Goal: Browse casually: Explore the website without a specific task or goal

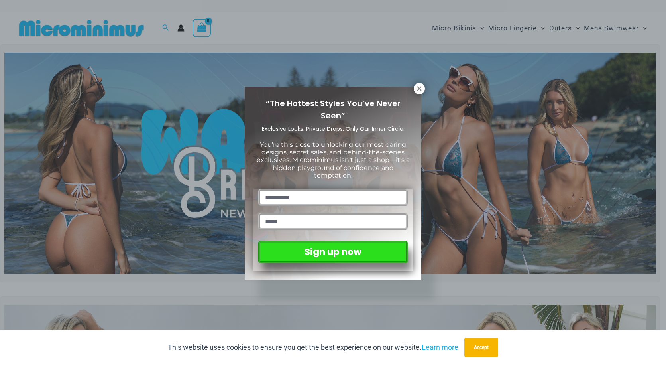
click at [424, 92] on div "“The Hottest Styles You’ve Never Seen” Exclusive Looks. Private Drops. Only Our…" at bounding box center [333, 182] width 666 height 365
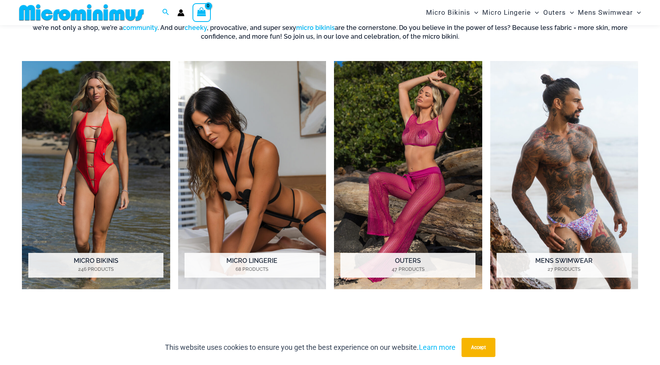
scroll to position [607, 0]
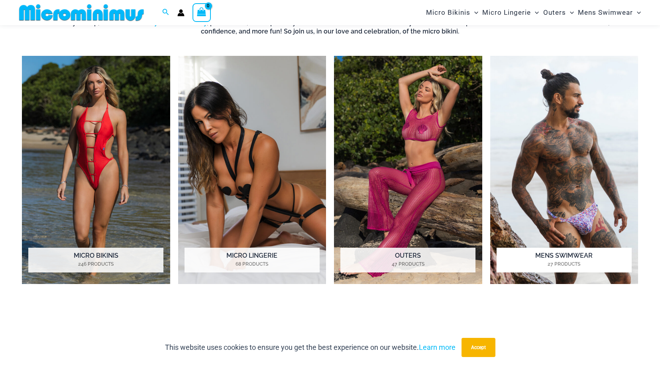
click at [584, 196] on img "Visit product category Mens Swimwear" at bounding box center [564, 170] width 148 height 228
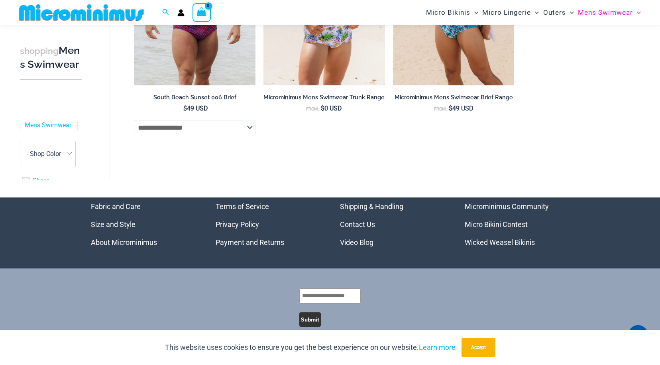
scroll to position [1819, 0]
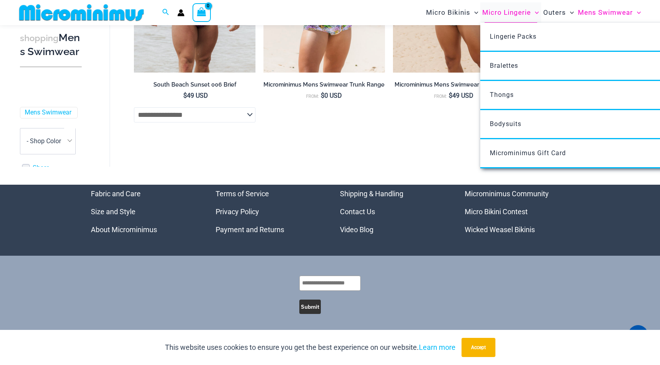
click at [523, 14] on span "Micro Lingerie" at bounding box center [506, 12] width 49 height 20
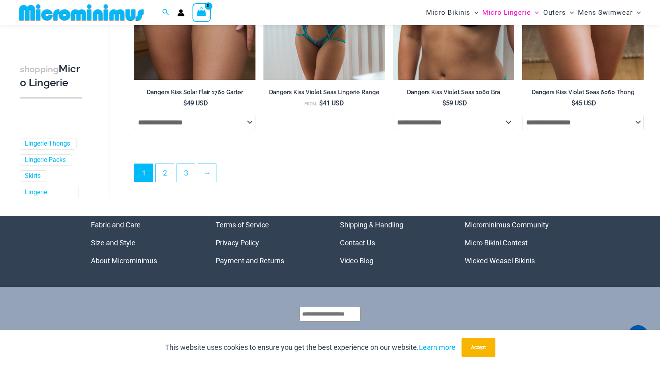
scroll to position [2065, 0]
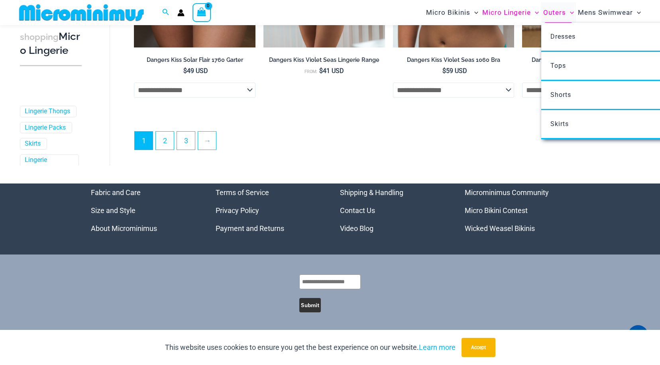
click at [560, 14] on span "Outers" at bounding box center [554, 12] width 23 height 20
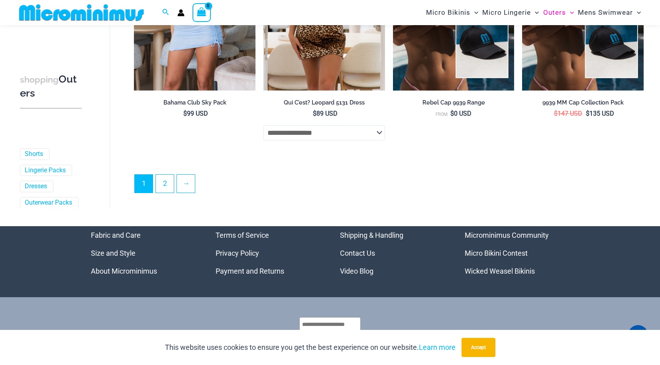
scroll to position [2082, 0]
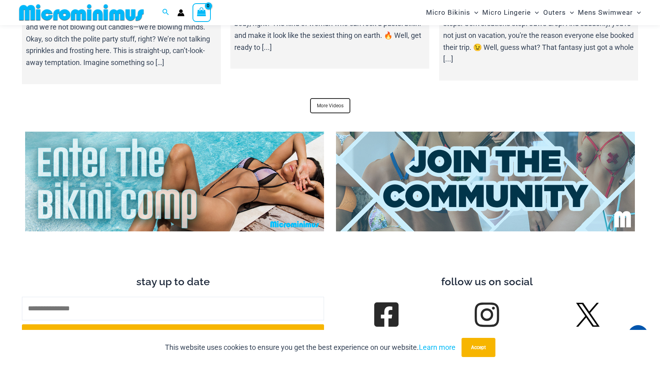
scroll to position [3123, 0]
